Goal: Use online tool/utility: Utilize a website feature to perform a specific function

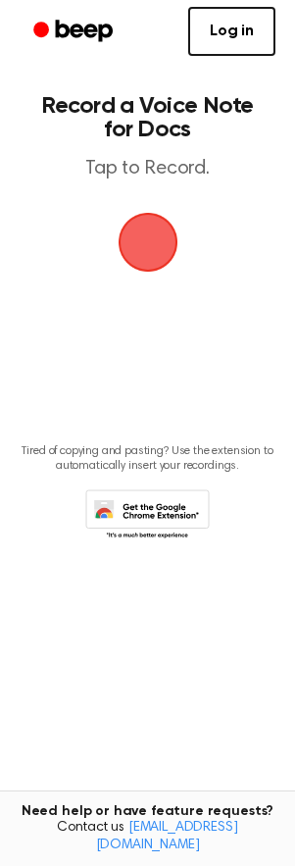
click at [153, 242] on span "button" at bounding box center [148, 242] width 55 height 55
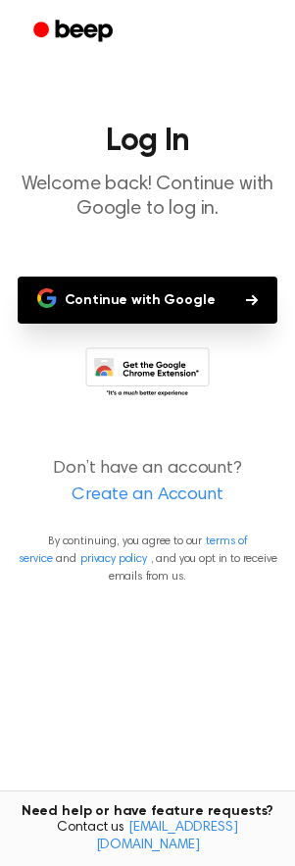
click at [193, 298] on button "Continue with Google" at bounding box center [148, 300] width 261 height 47
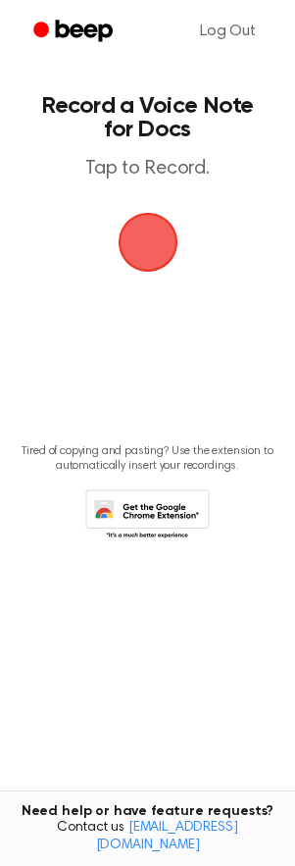
click at [152, 250] on span "button" at bounding box center [148, 242] width 55 height 55
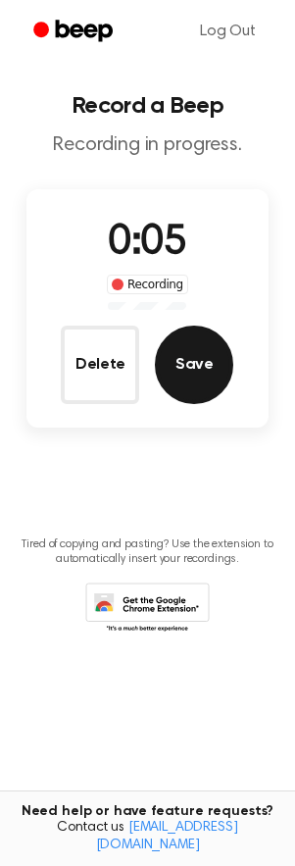
click at [200, 366] on button "Save" at bounding box center [194, 365] width 78 height 78
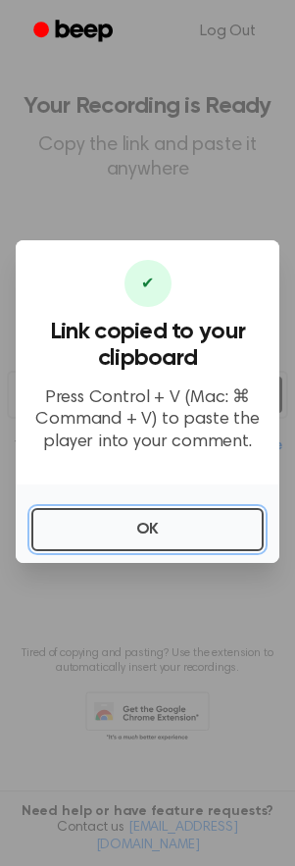
click at [74, 514] on button "OK" at bounding box center [147, 529] width 232 height 43
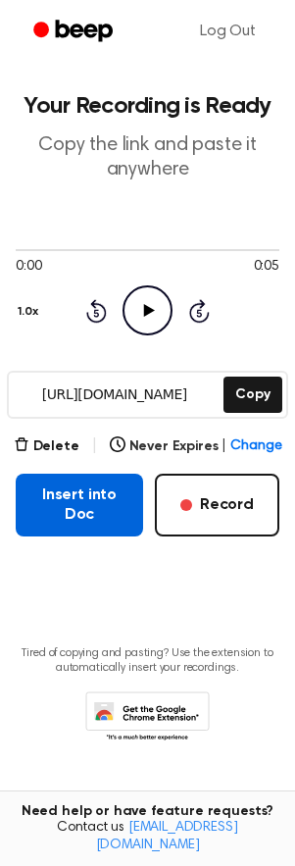
click at [37, 500] on button "Insert into Doc" at bounding box center [79, 505] width 127 height 63
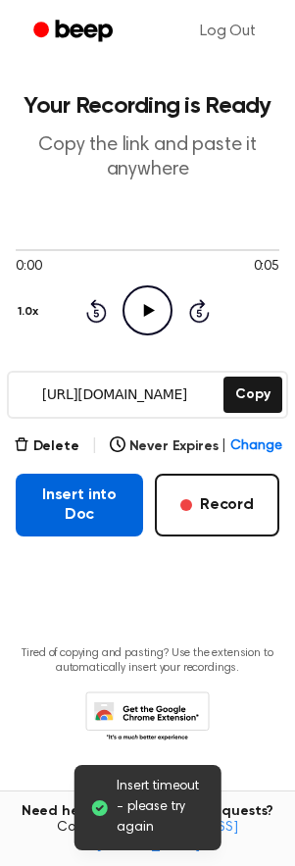
click at [47, 506] on button "Insert into Doc" at bounding box center [79, 505] width 127 height 63
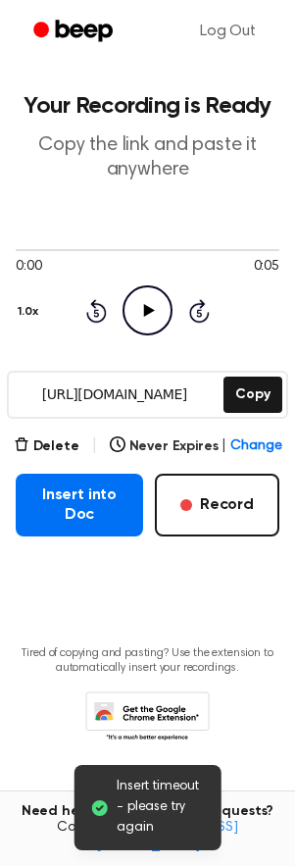
click at [174, 797] on span "Insert timeout - please try again" at bounding box center [161, 808] width 89 height 62
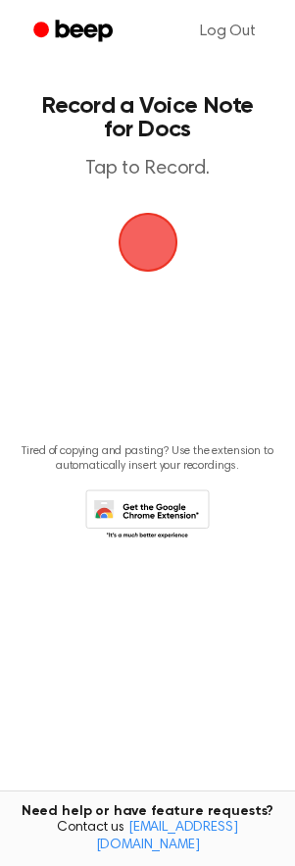
click at [132, 237] on span "button" at bounding box center [148, 242] width 94 height 94
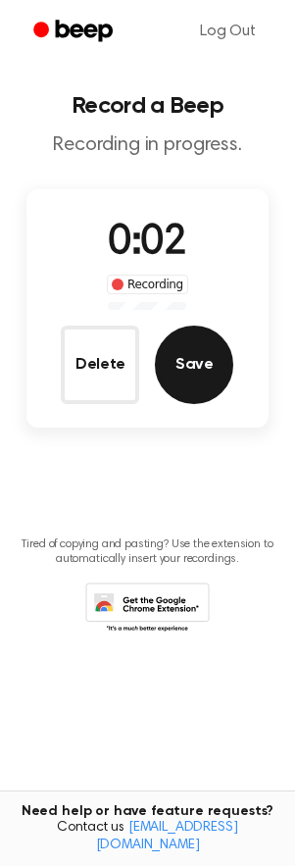
click at [175, 364] on button "Save" at bounding box center [194, 365] width 78 height 78
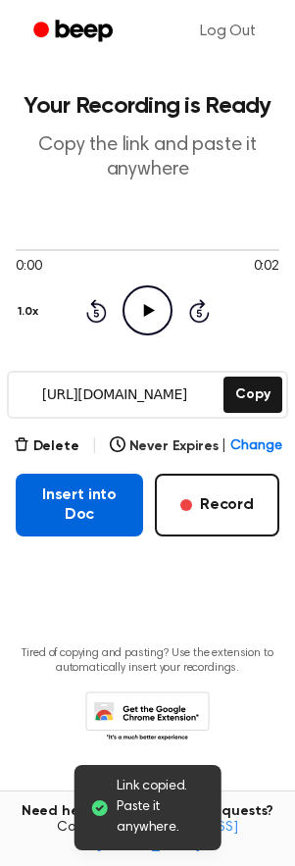
click at [37, 502] on button "Insert into Doc" at bounding box center [79, 505] width 127 height 63
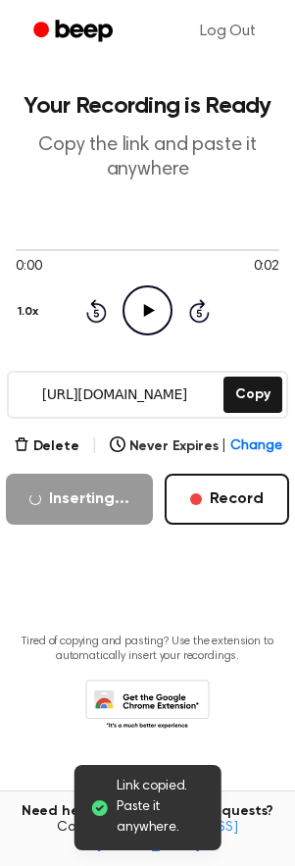
drag, startPoint x: 136, startPoint y: 407, endPoint x: 126, endPoint y: 420, distance: 16.1
click at [128, 420] on main "Link copied. Paste it anywhere. Your Recording is Ready Copy the link and paste…" at bounding box center [147, 401] width 295 height 803
click at [236, 371] on div "[URL][DOMAIN_NAME] Copy" at bounding box center [147, 395] width 280 height 48
click at [259, 395] on button "Copy" at bounding box center [253, 395] width 58 height 36
